Goal: Transaction & Acquisition: Download file/media

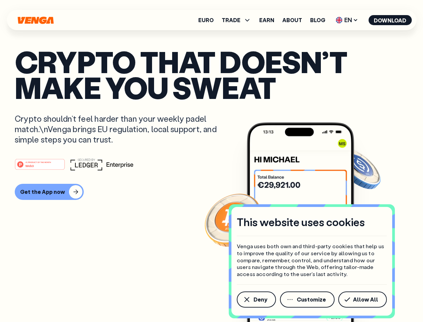
click at [211, 161] on div "#1 PRODUCT OF THE MONTH Web3" at bounding box center [212, 164] width 394 height 12
click at [256, 299] on span "Deny" at bounding box center [261, 299] width 14 height 5
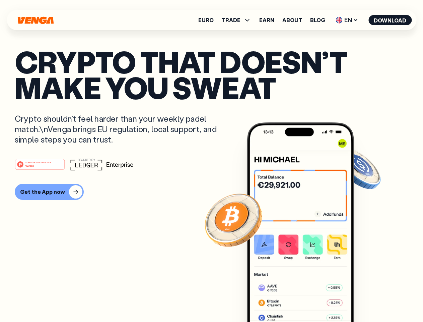
click at [308, 299] on img at bounding box center [300, 234] width 107 height 225
click at [364, 299] on article "Crypto that doesn’t make you sweat Crypto shouldn’t feel harder than your weekl…" at bounding box center [212, 174] width 394 height 251
click at [239, 20] on span "TRADE" at bounding box center [231, 19] width 19 height 5
click at [347, 20] on span "EN" at bounding box center [347, 20] width 27 height 11
click at [390, 20] on button "Download" at bounding box center [390, 20] width 43 height 10
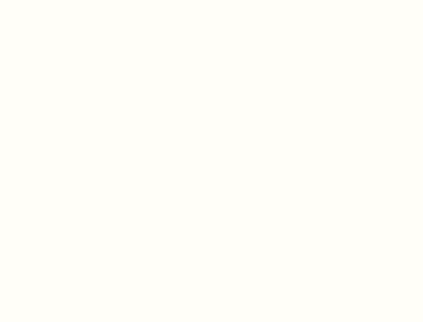
click at [48, 0] on html "This website uses cookies Venga uses both own and third-party cookies that help…" at bounding box center [211, 0] width 423 height 0
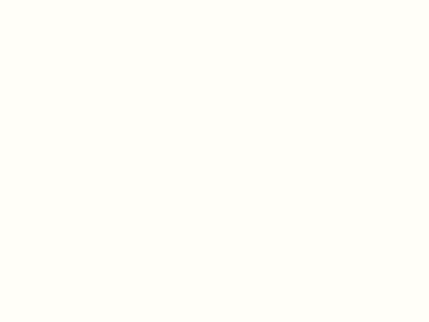
click at [41, 0] on html "This website uses cookies Venga uses both own and third-party cookies that help…" at bounding box center [214, 0] width 429 height 0
